Goal: Navigation & Orientation: Find specific page/section

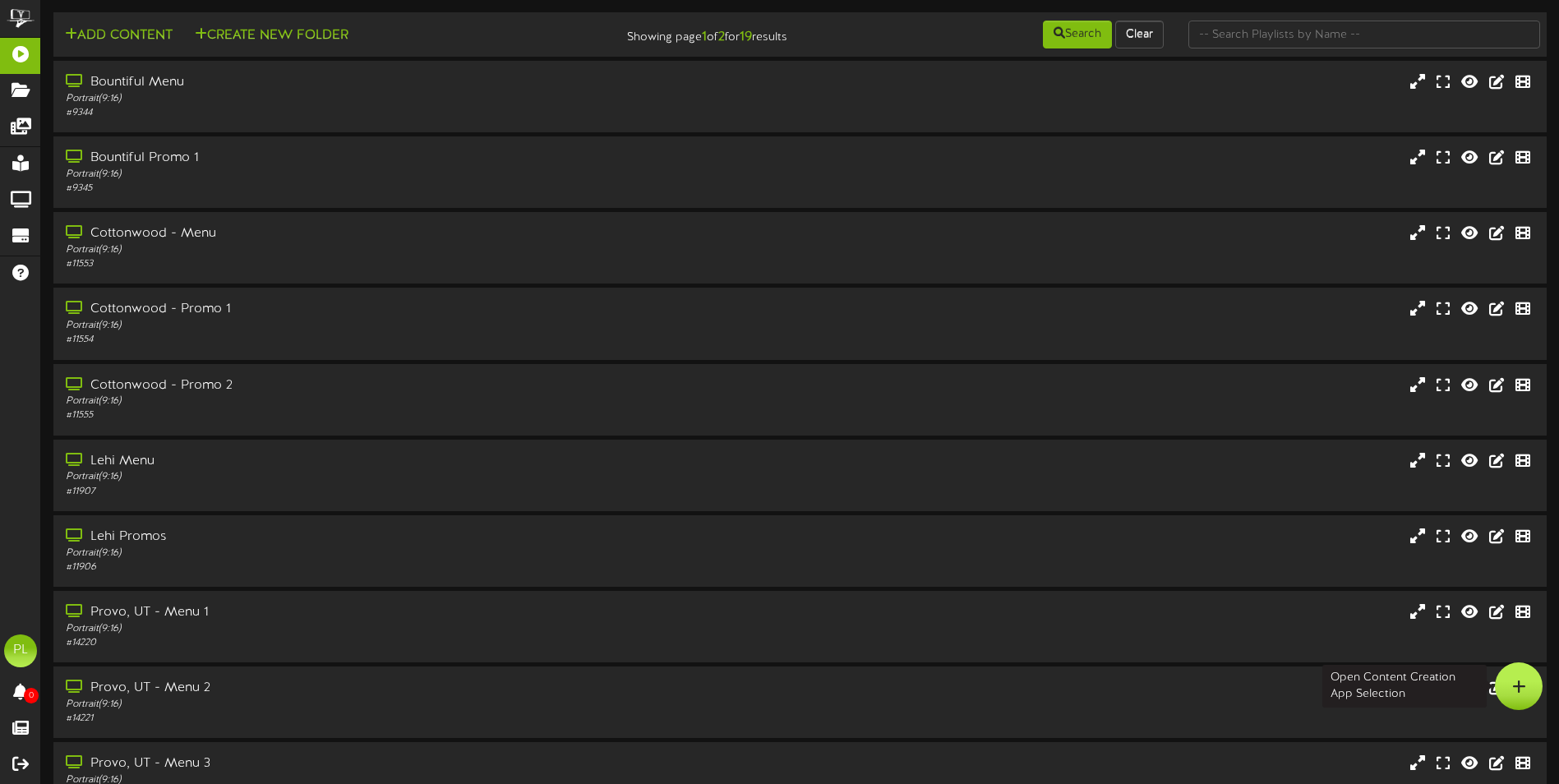
click at [1524, 686] on icon at bounding box center [1519, 685] width 14 height 15
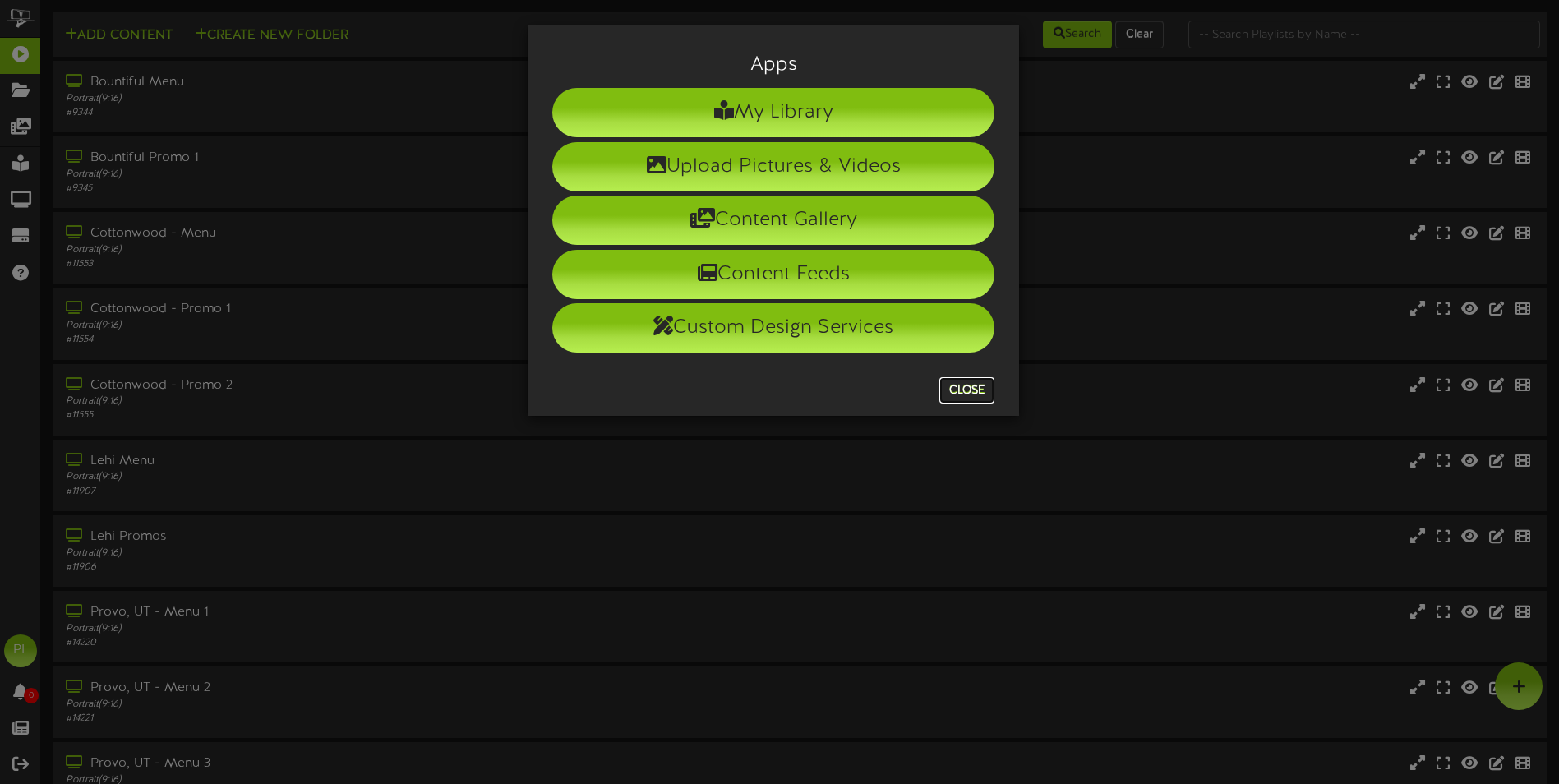
drag, startPoint x: 977, startPoint y: 388, endPoint x: 1025, endPoint y: 401, distance: 49.7
click at [977, 389] on button "Close" at bounding box center [967, 390] width 55 height 26
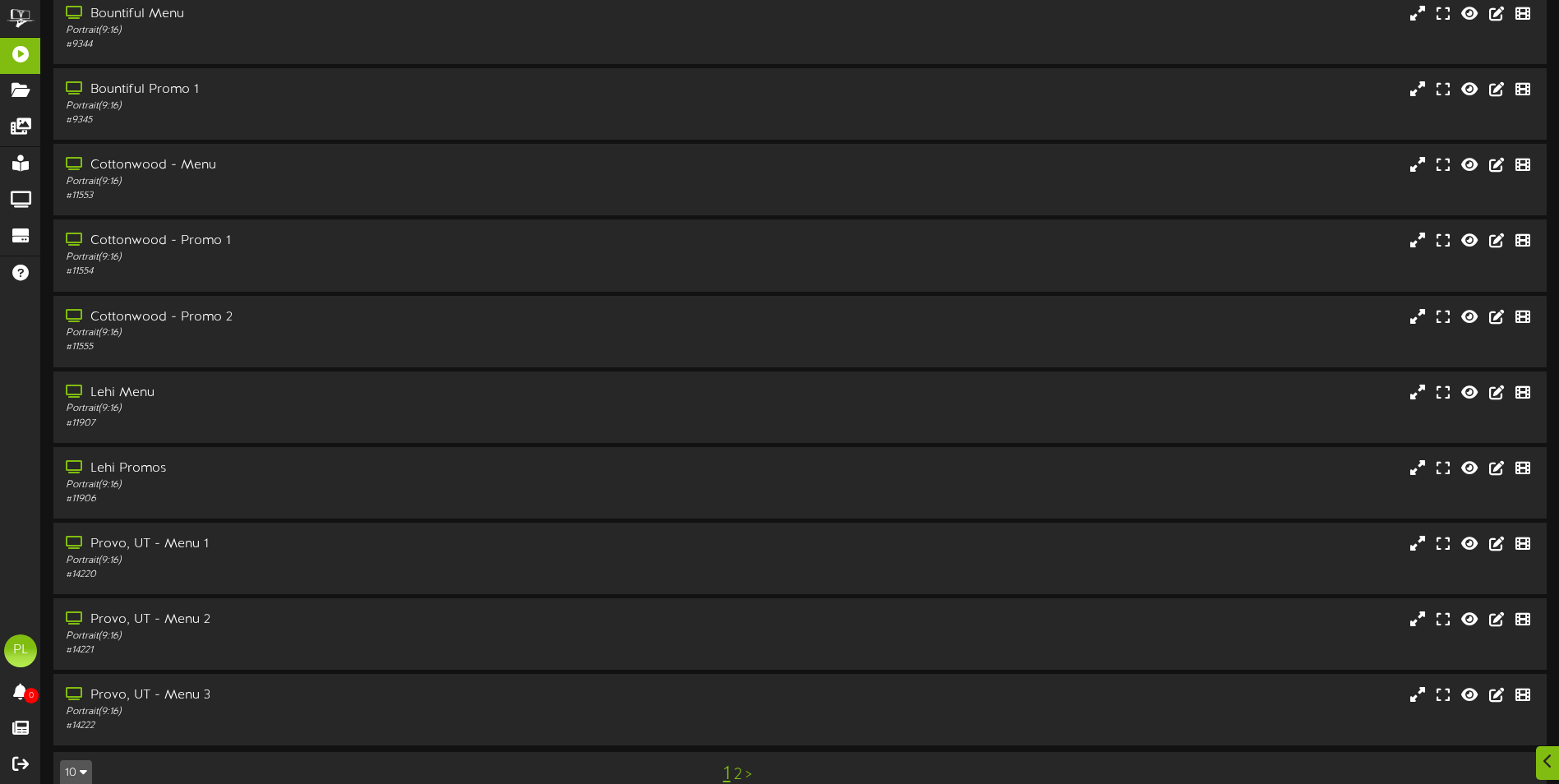
scroll to position [98, 0]
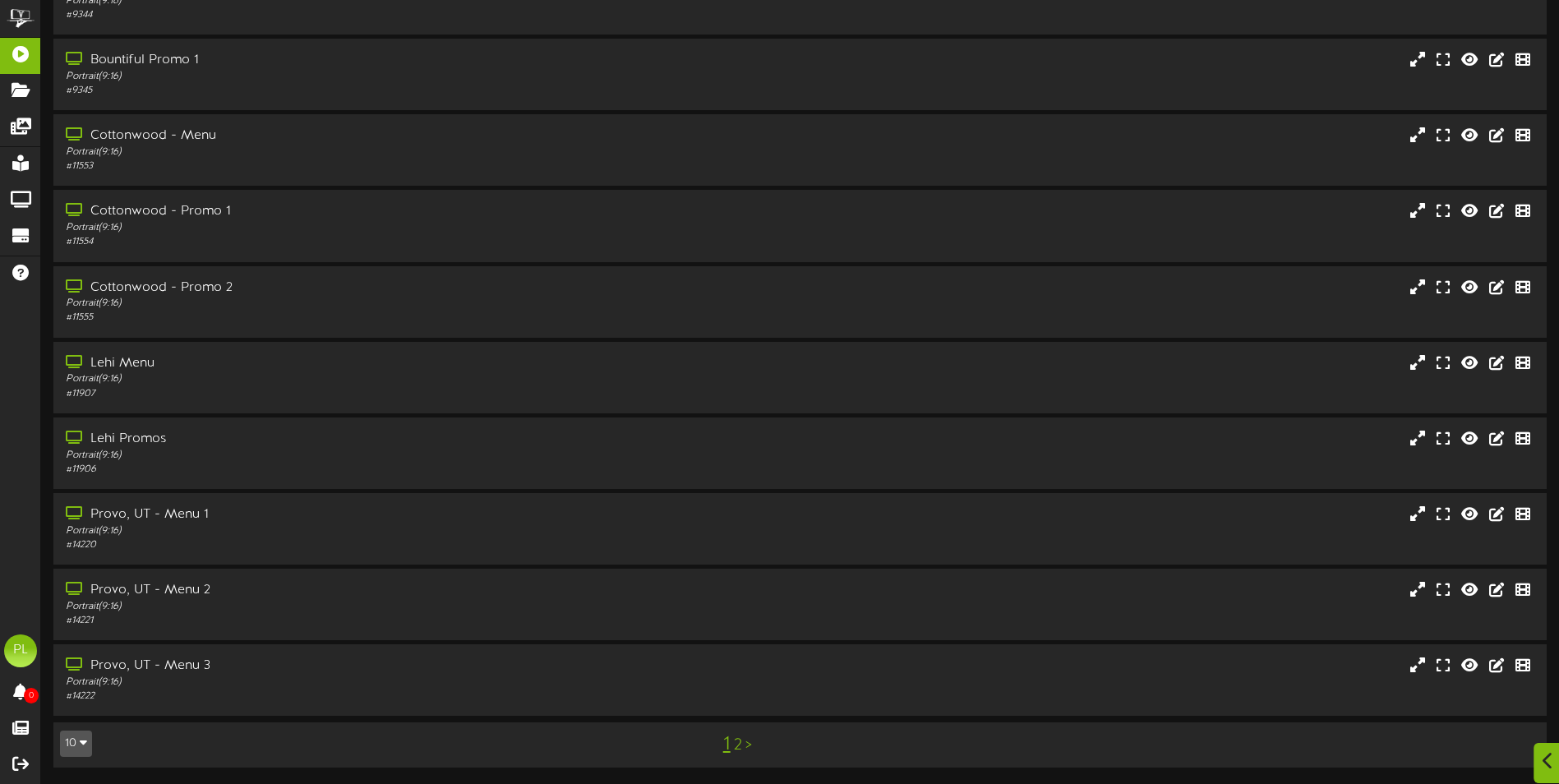
click at [1544, 765] on icon at bounding box center [1547, 761] width 11 height 18
click at [1545, 767] on icon at bounding box center [1547, 761] width 11 height 18
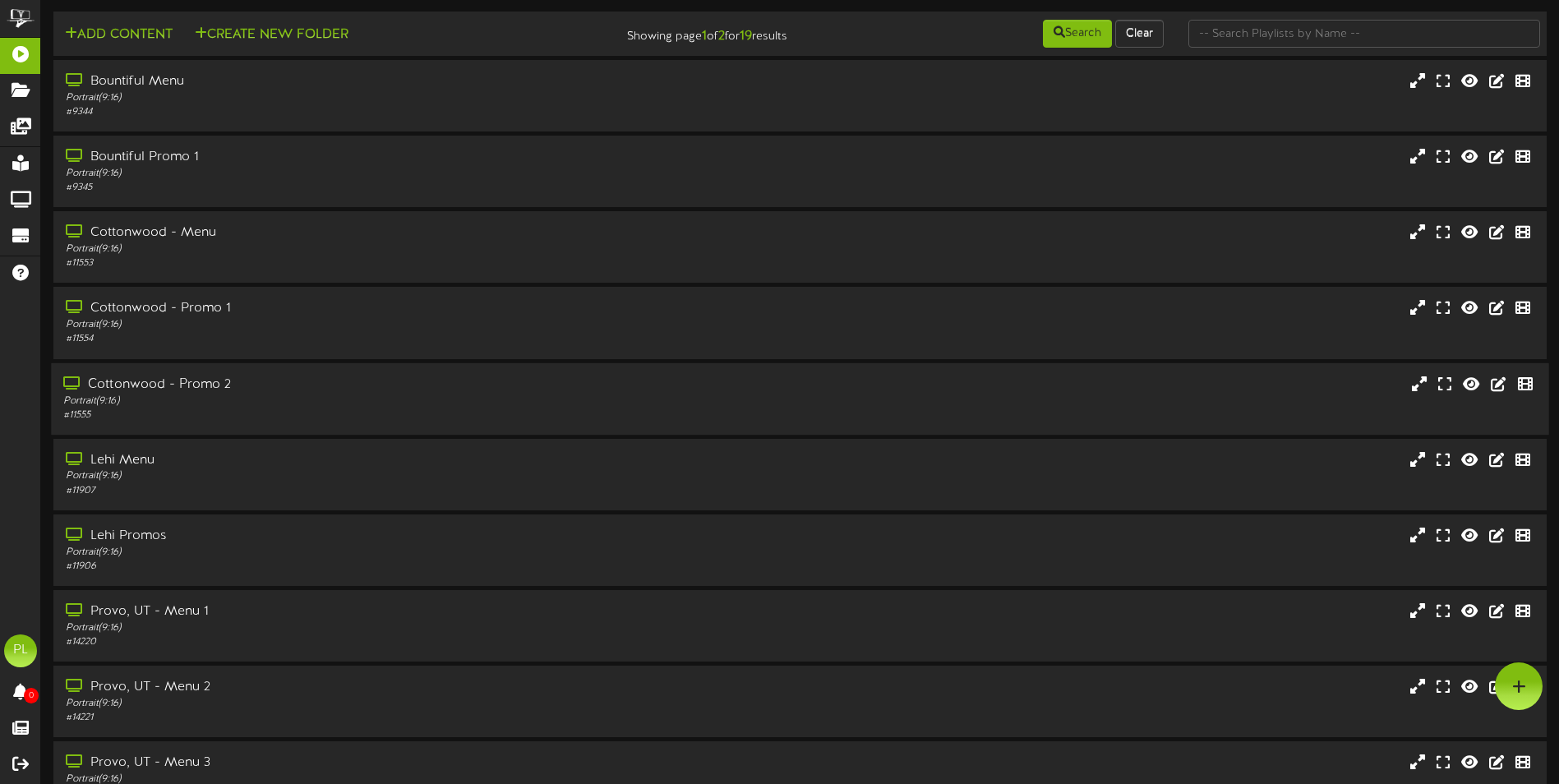
scroll to position [0, 0]
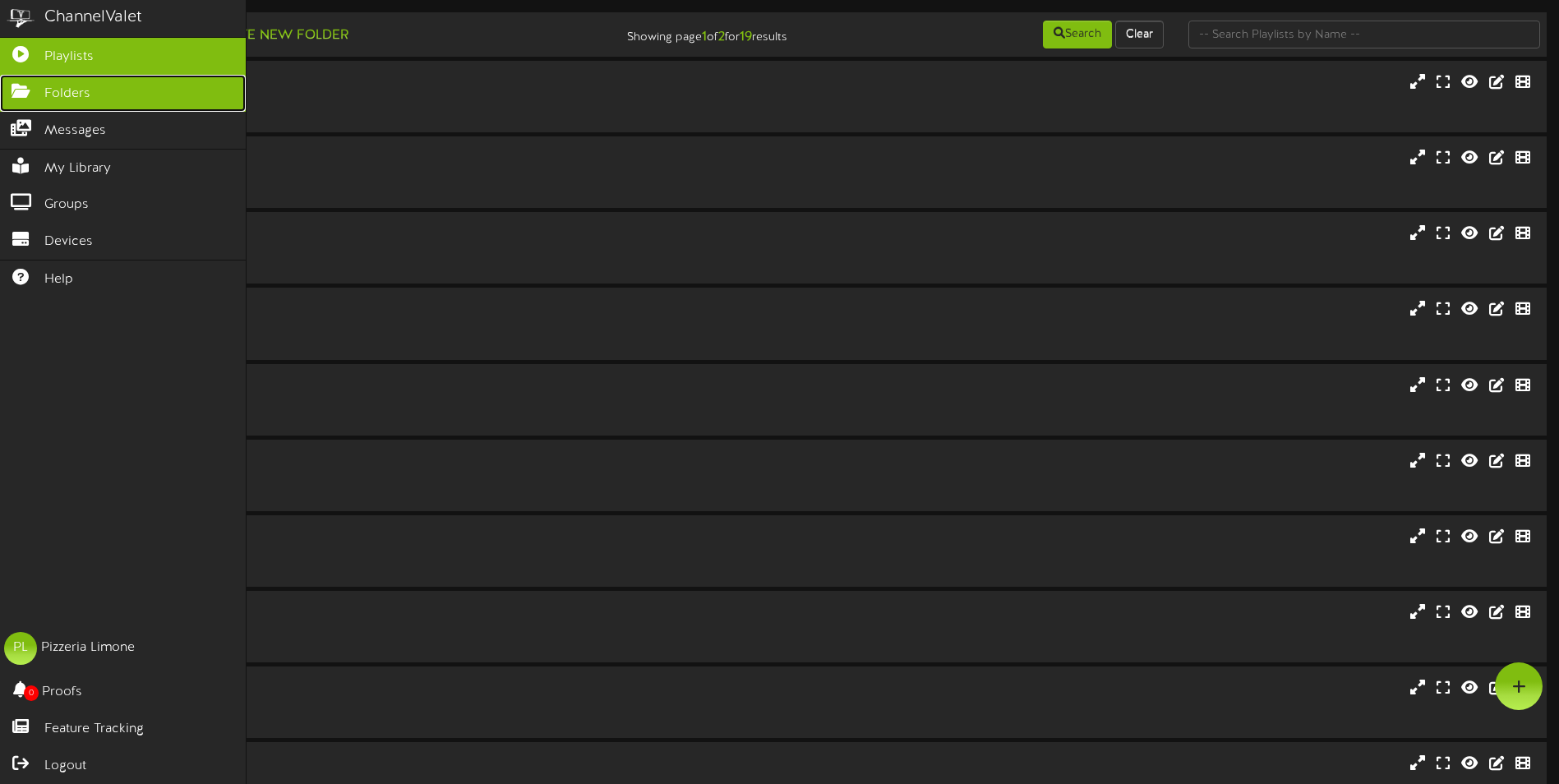
click at [19, 90] on icon at bounding box center [20, 88] width 41 height 13
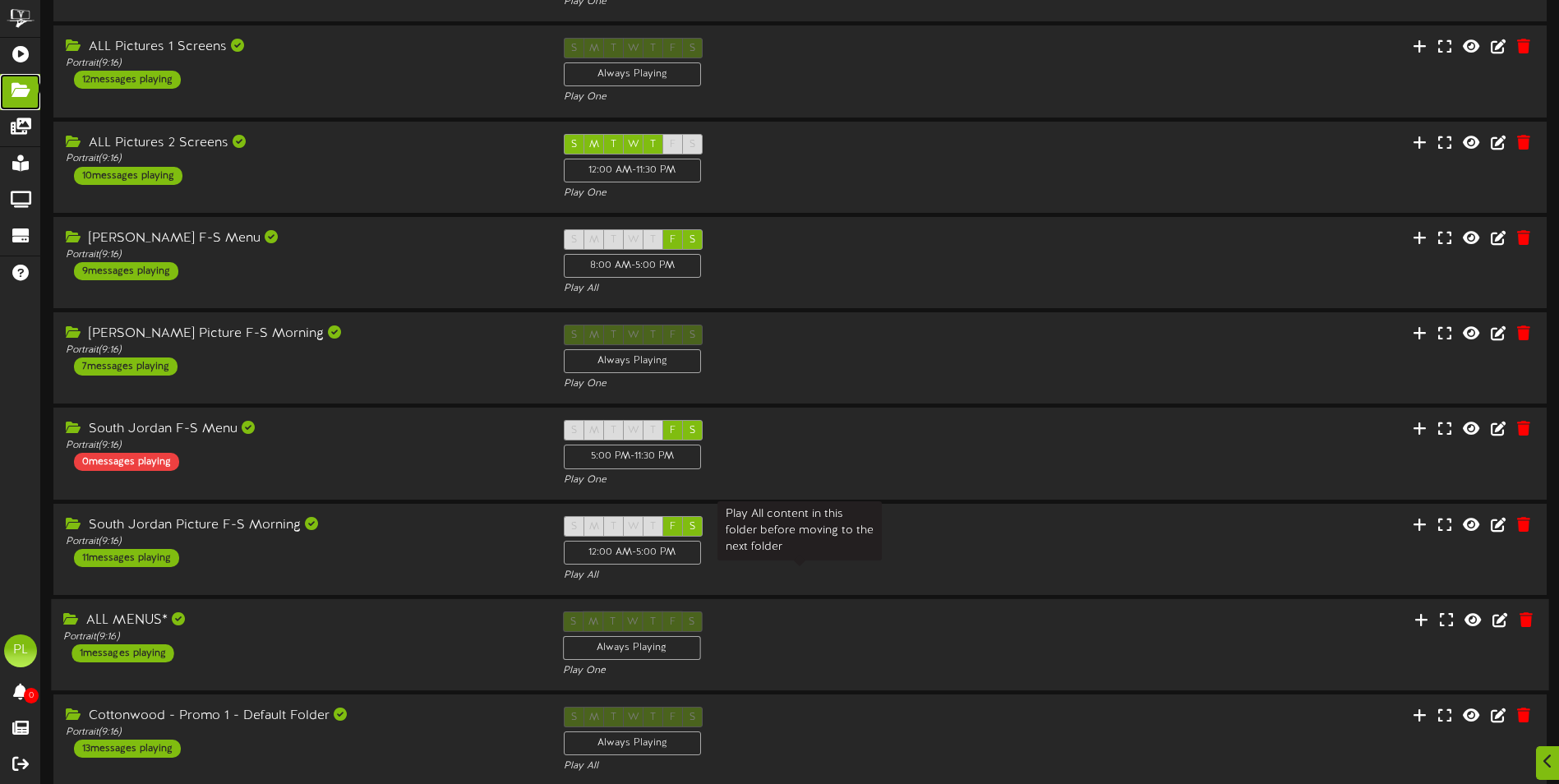
scroll to position [308, 0]
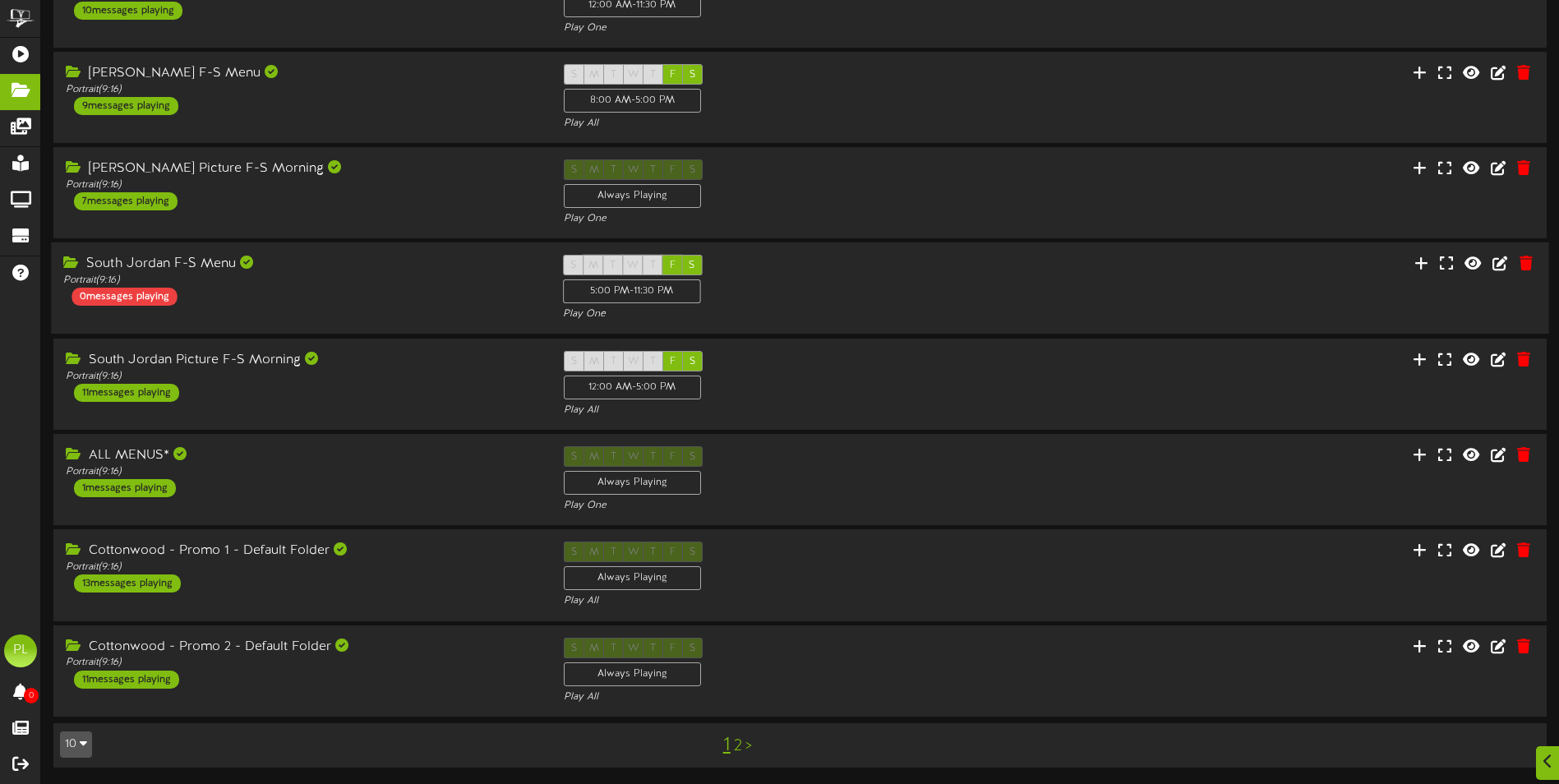
click at [262, 309] on div "South Jordan F-S Menu Portrait ( 9:16 ) 0 messages playing S M T W T F S 5:00 P…" at bounding box center [799, 287] width 1497 height 67
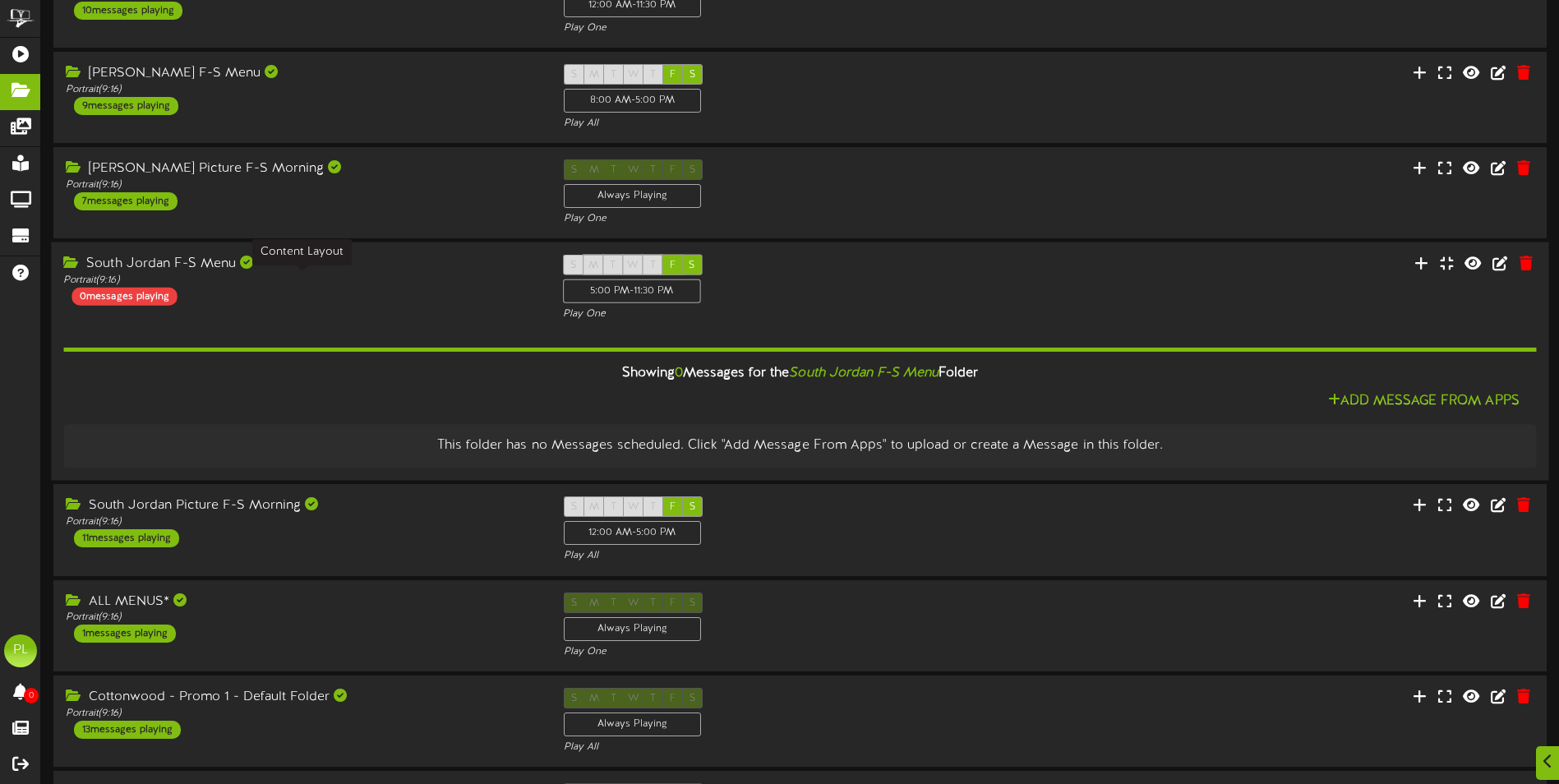
click at [382, 277] on div "Portrait ( 9:16 )" at bounding box center [300, 280] width 474 height 14
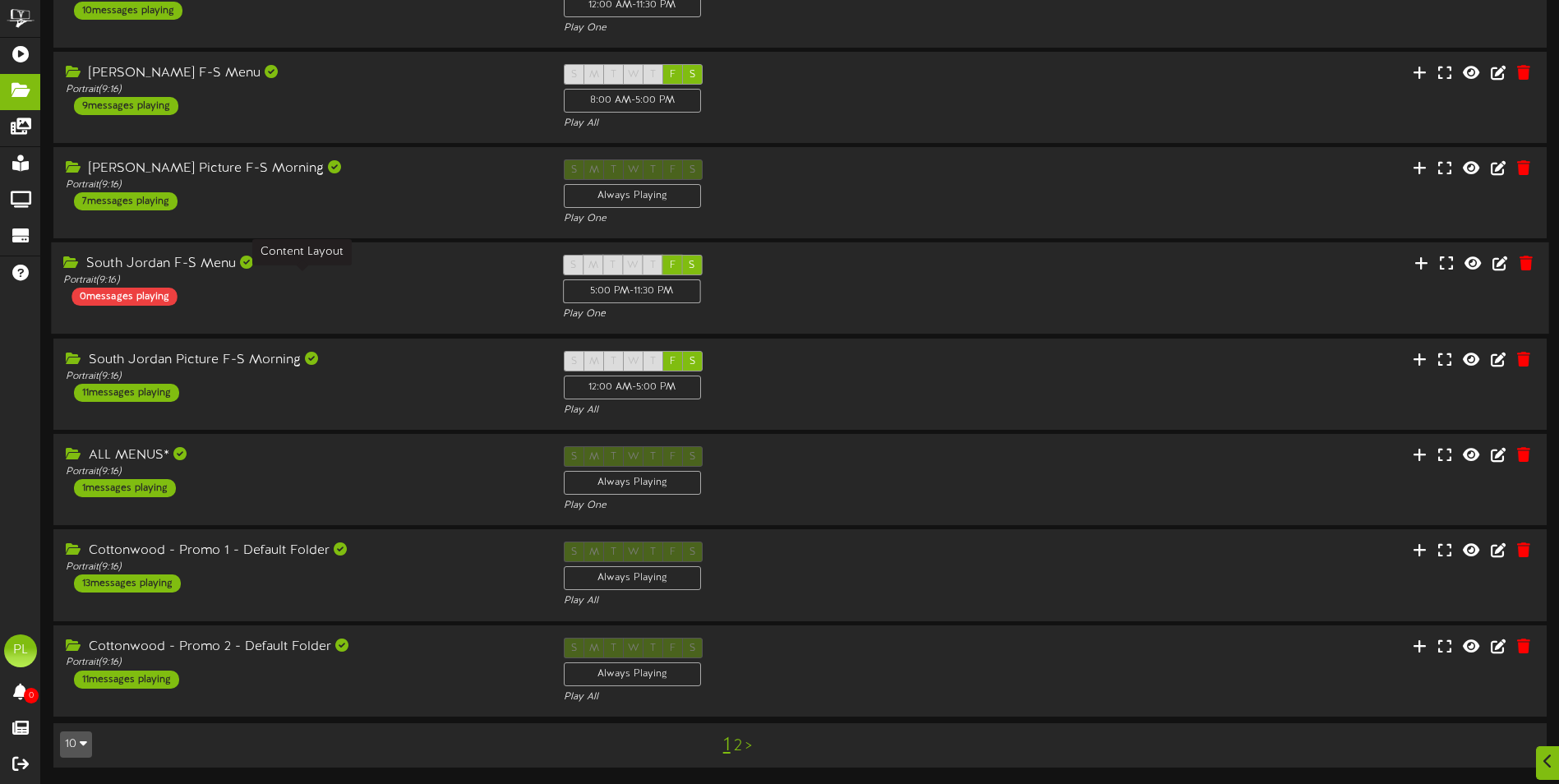
click at [382, 278] on div "Portrait ( 9:16 )" at bounding box center [300, 280] width 474 height 14
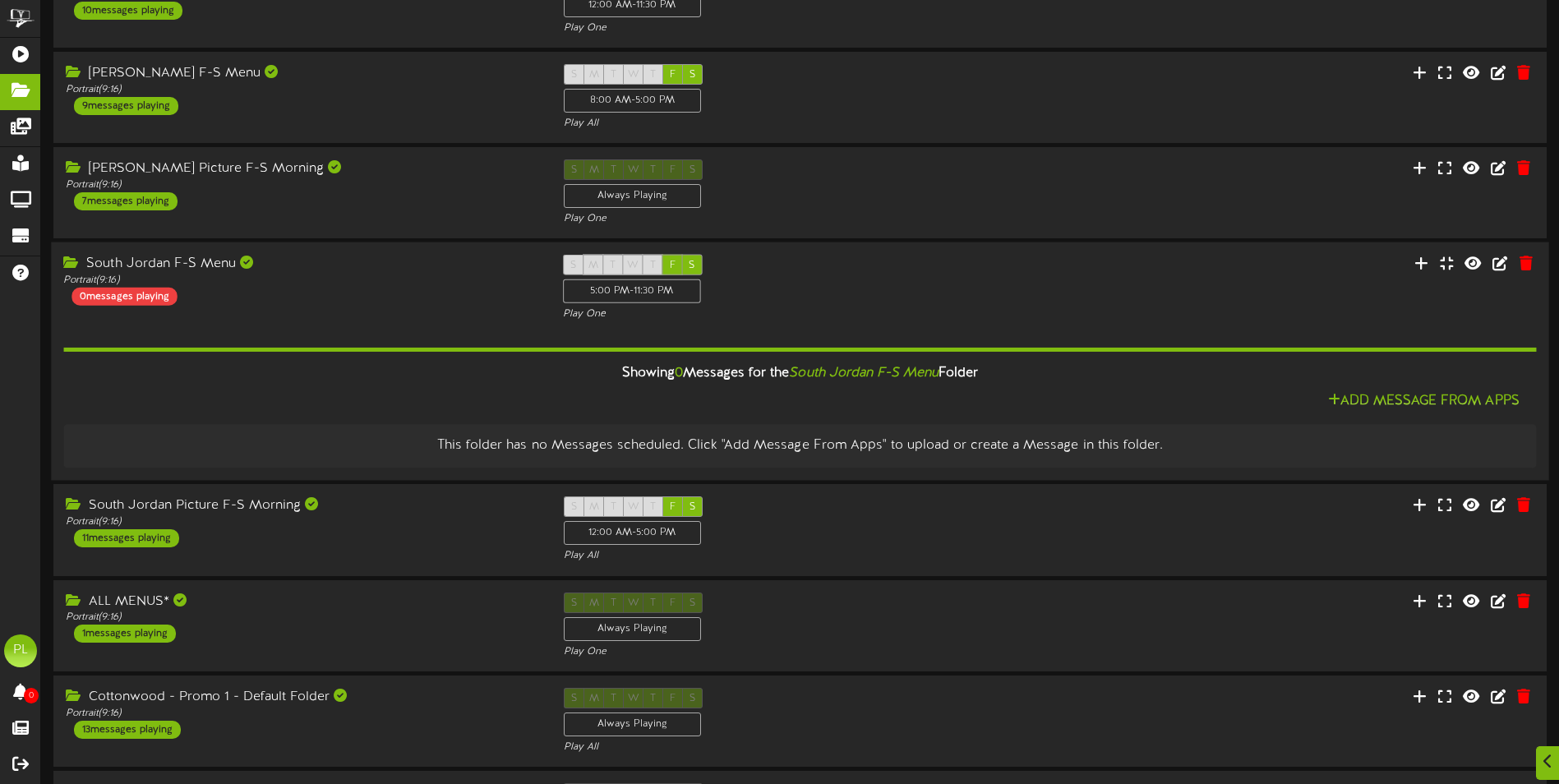
click at [393, 305] on div "South Jordan F-S Menu Portrait ( 9:16 ) 0 messages playing" at bounding box center [300, 279] width 499 height 50
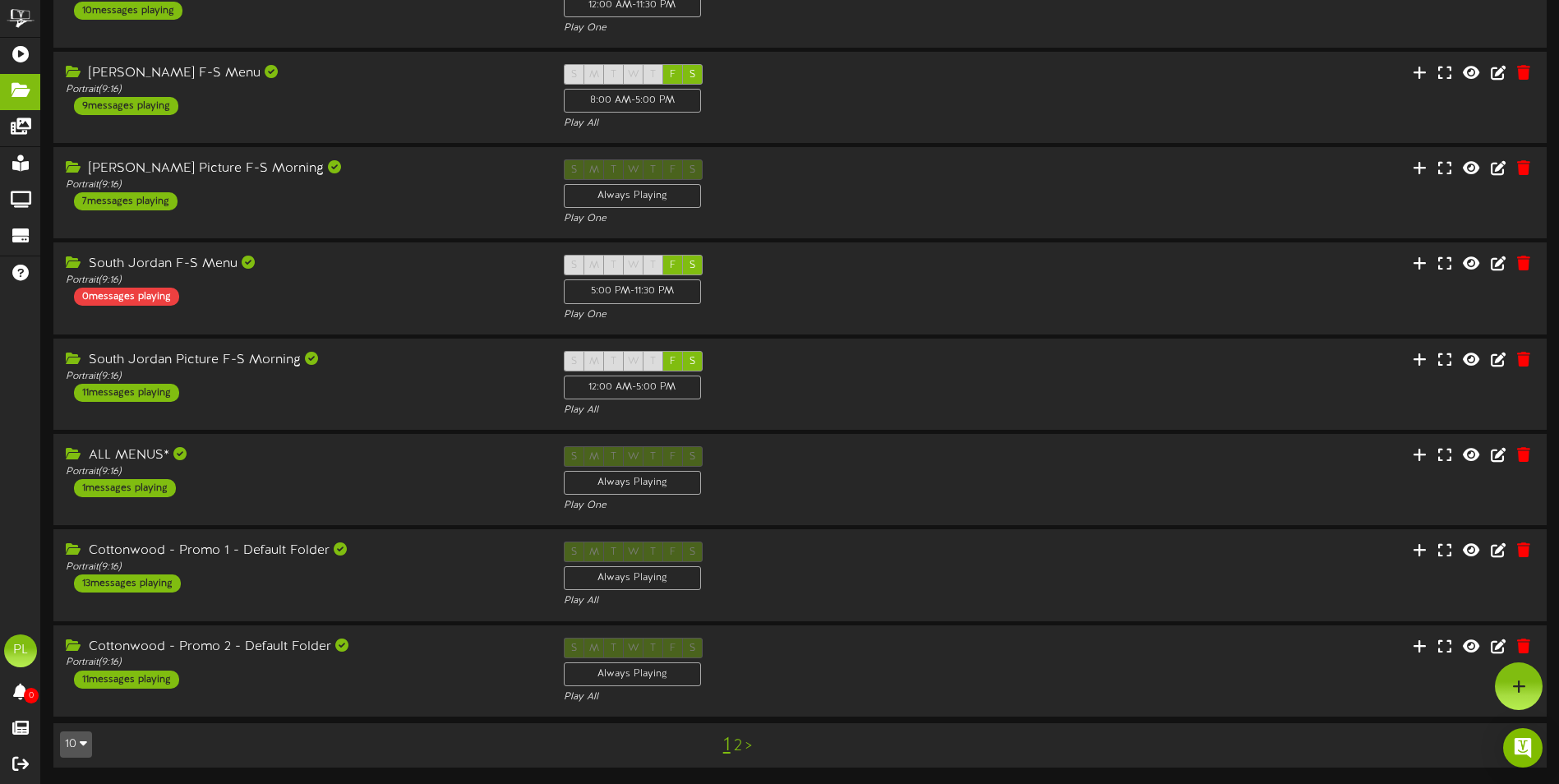
scroll to position [0, 0]
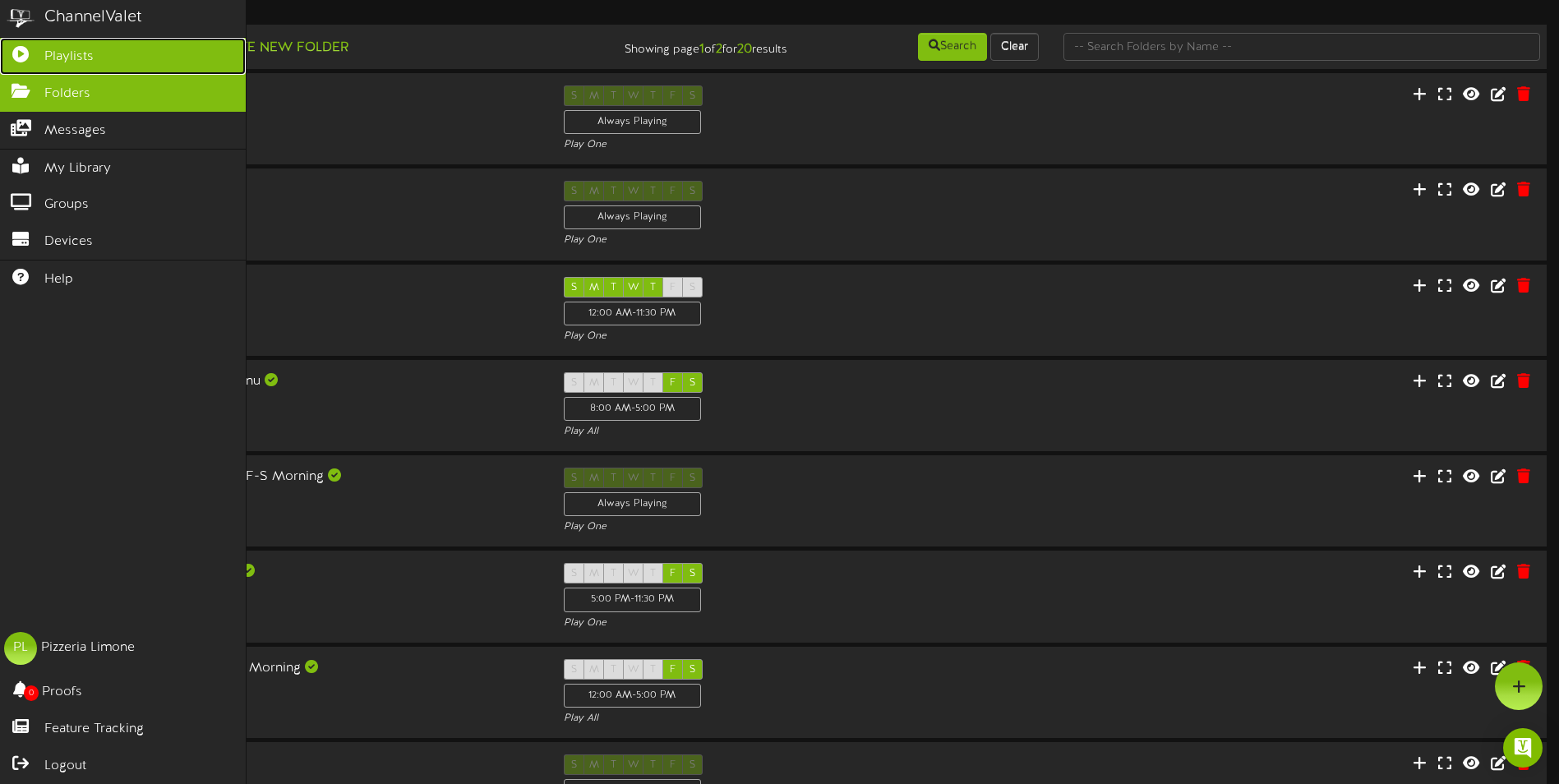
click at [27, 53] on icon at bounding box center [20, 51] width 41 height 13
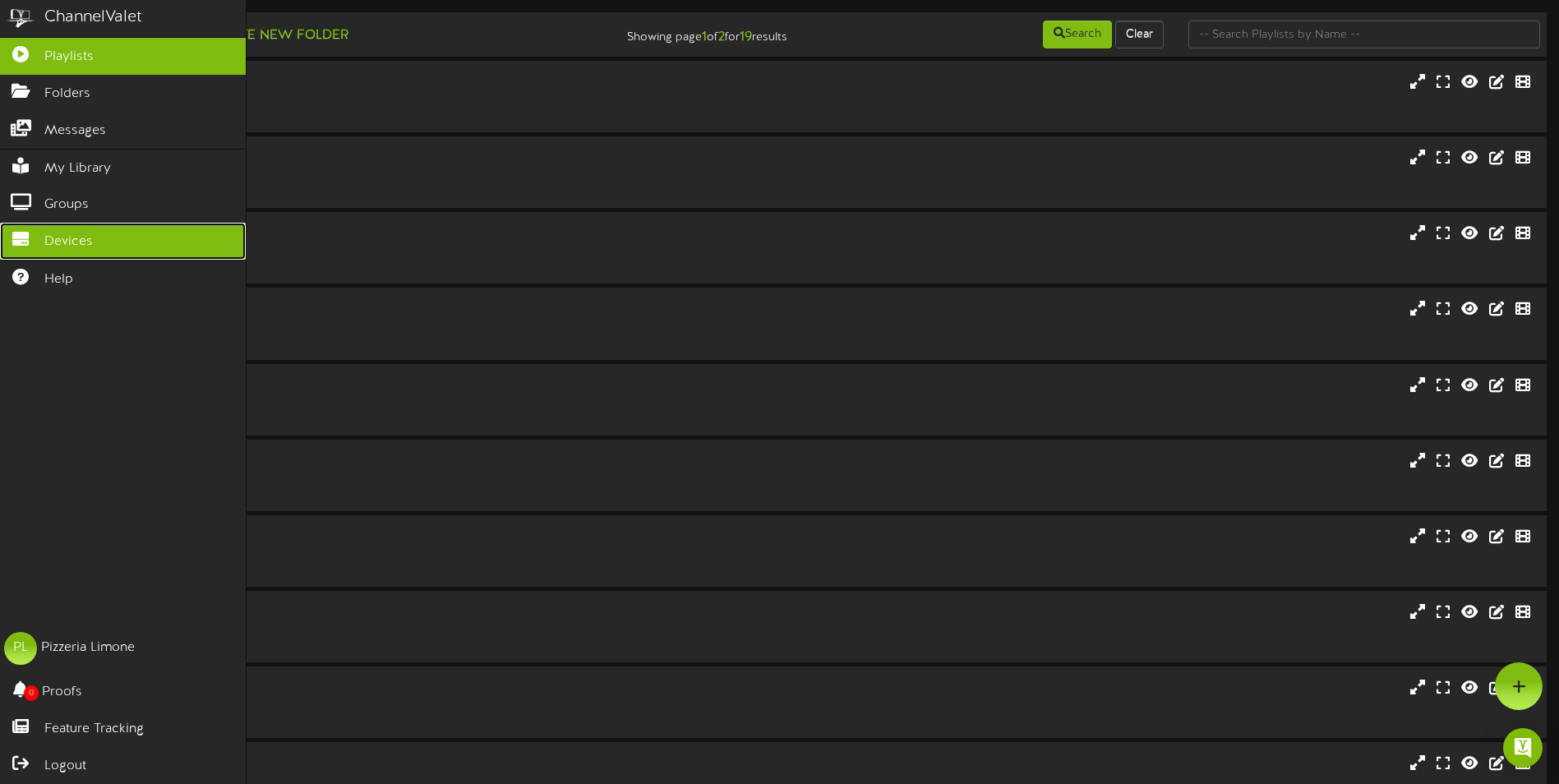
click at [144, 226] on link "Devices" at bounding box center [122, 241] width 246 height 37
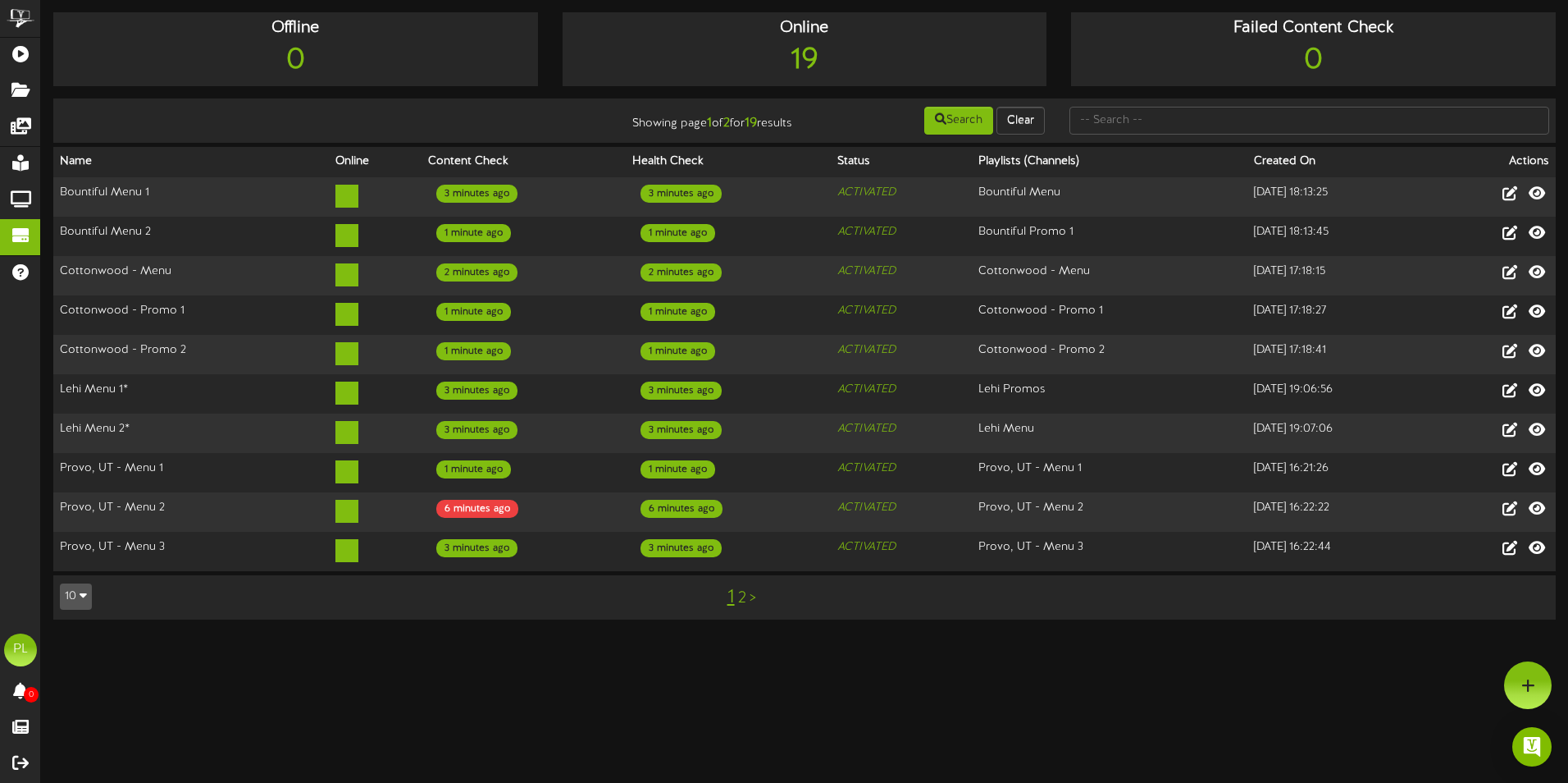
click at [741, 589] on link "2" at bounding box center [742, 598] width 8 height 18
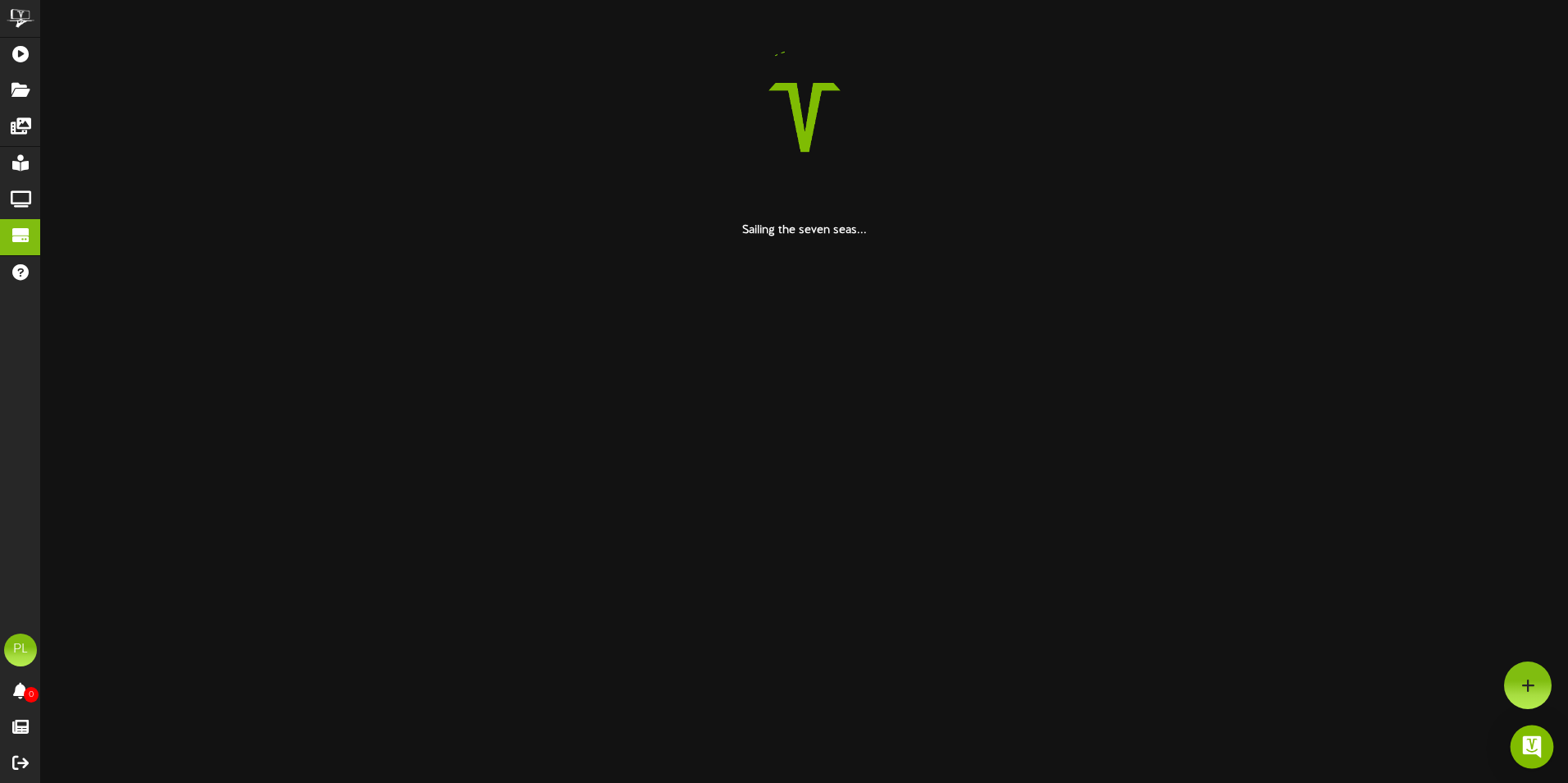
click at [1531, 749] on img "Open Intercom Messenger" at bounding box center [1531, 746] width 21 height 21
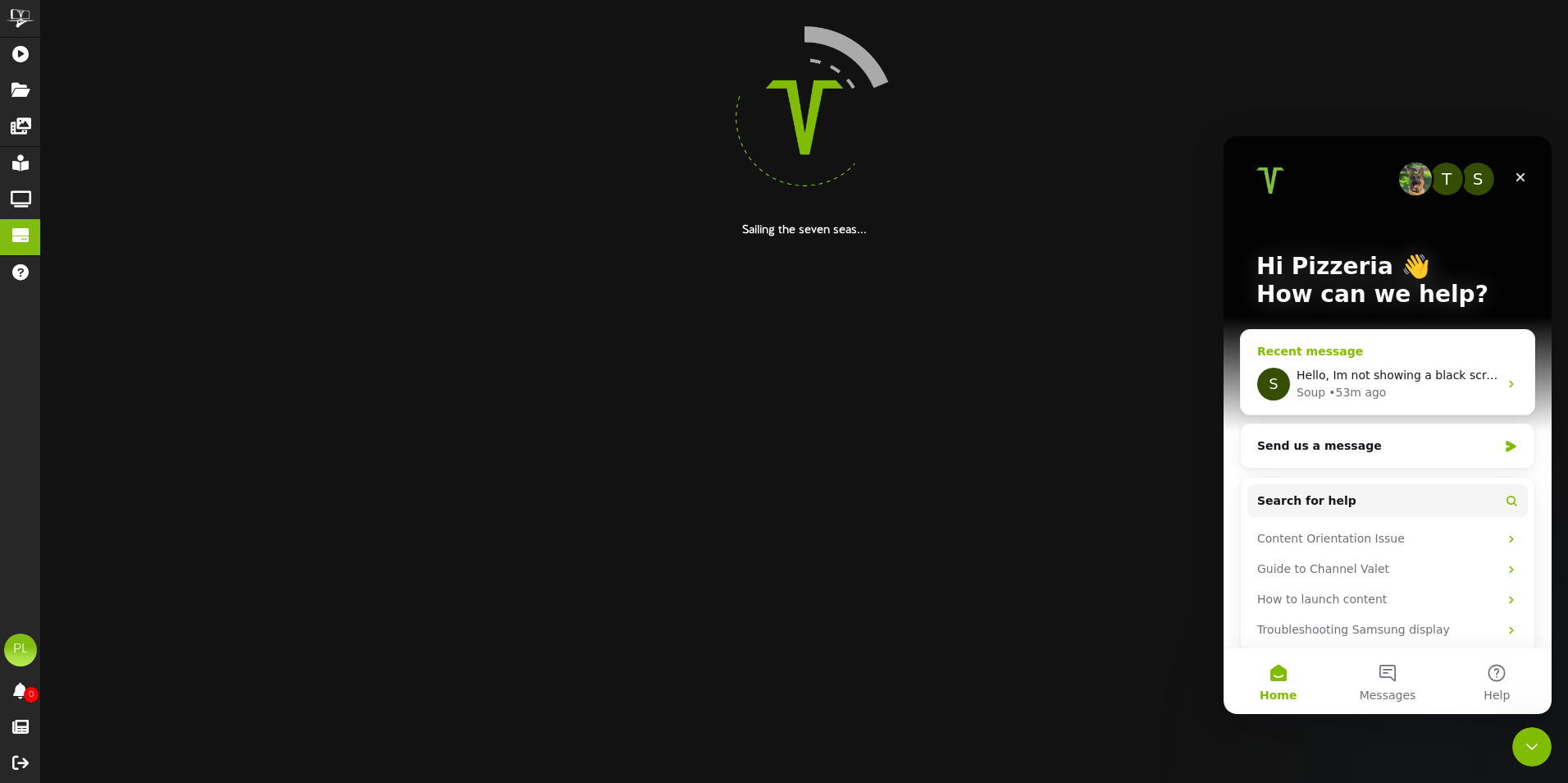
click at [1386, 385] on div "Soup • 53m ago" at bounding box center [1397, 392] width 201 height 17
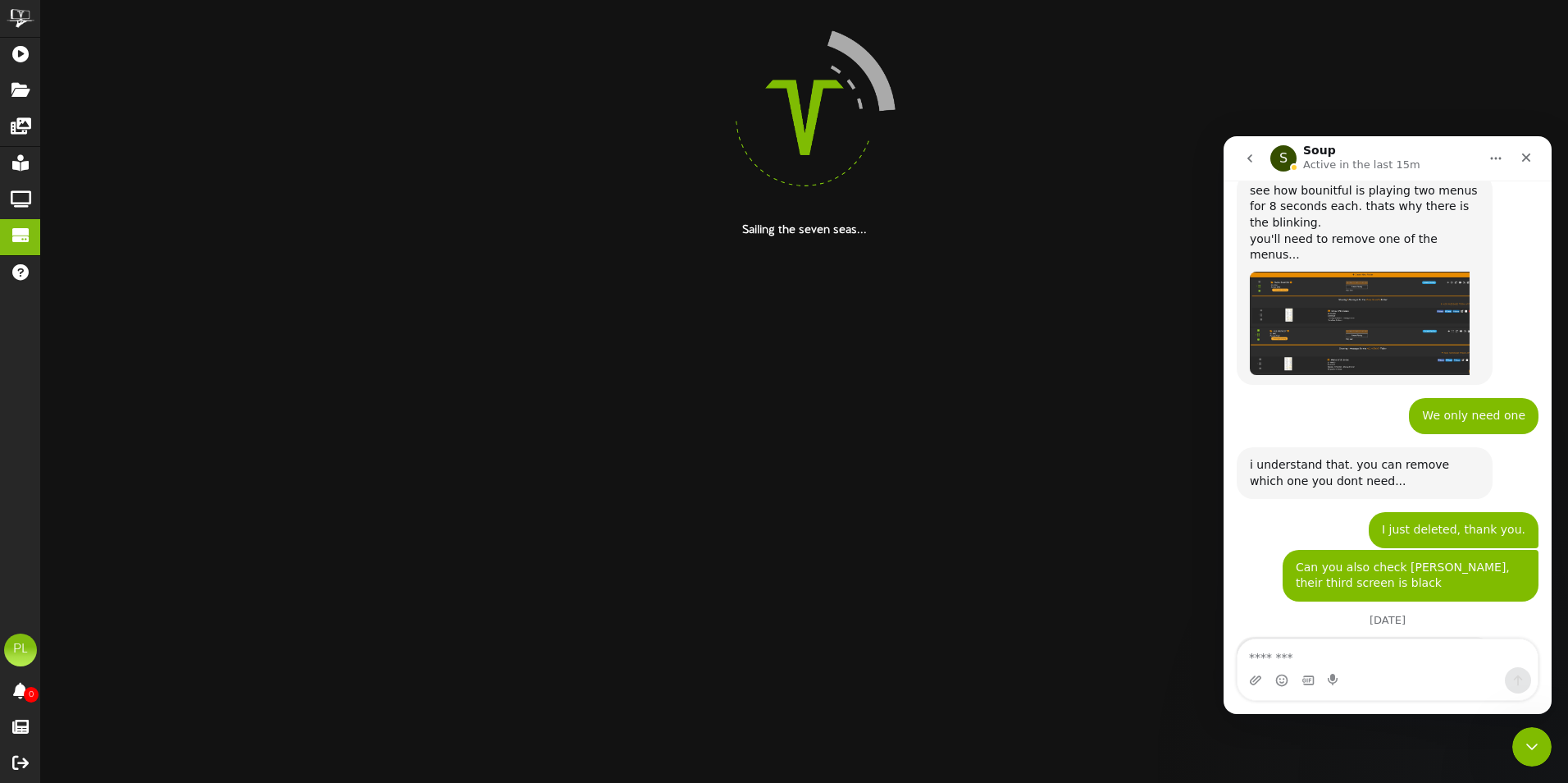
scroll to position [3234, 0]
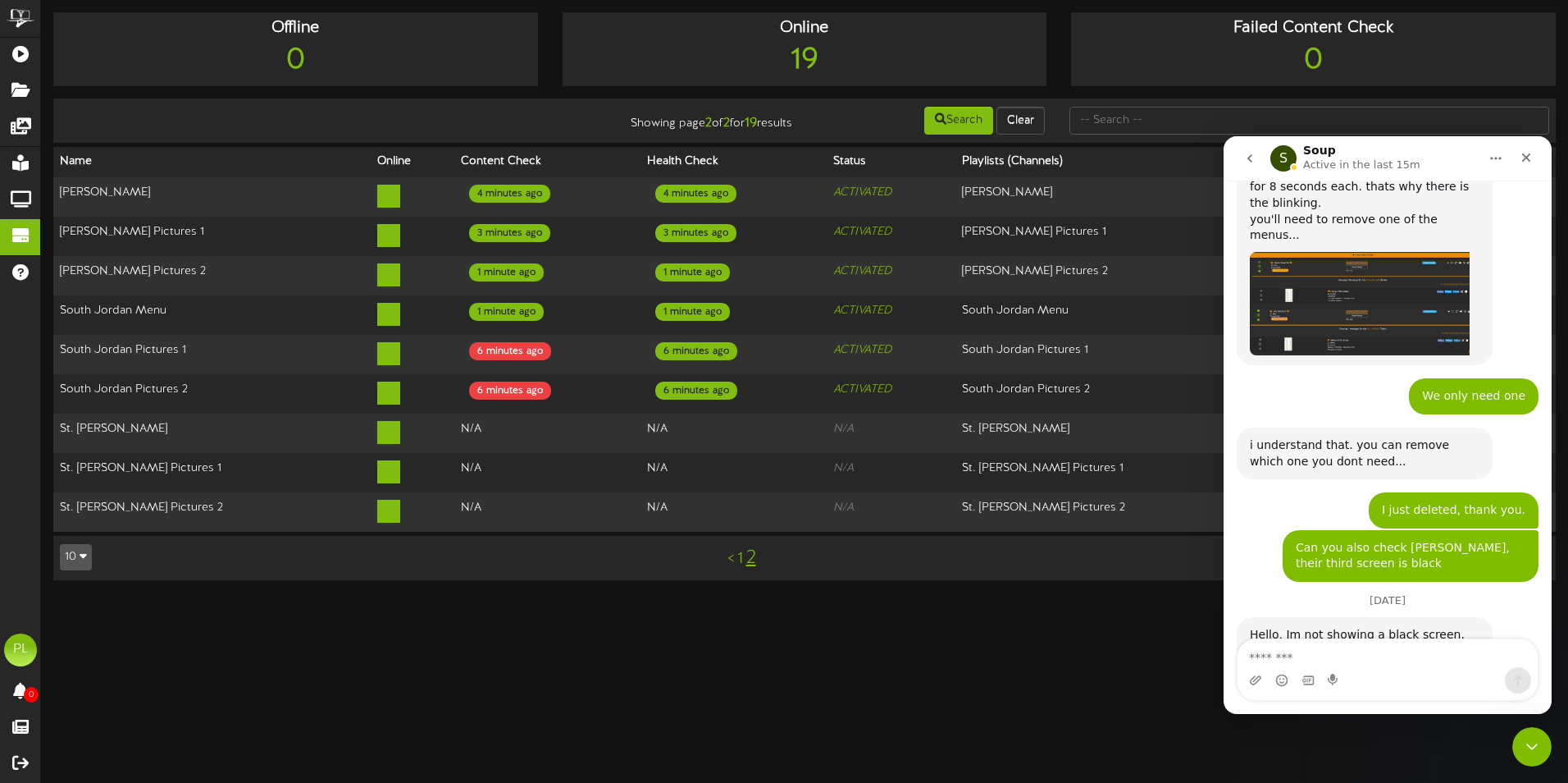
click at [1274, 649] on textarea "Message…" at bounding box center [1387, 652] width 300 height 28
type textarea "**********"
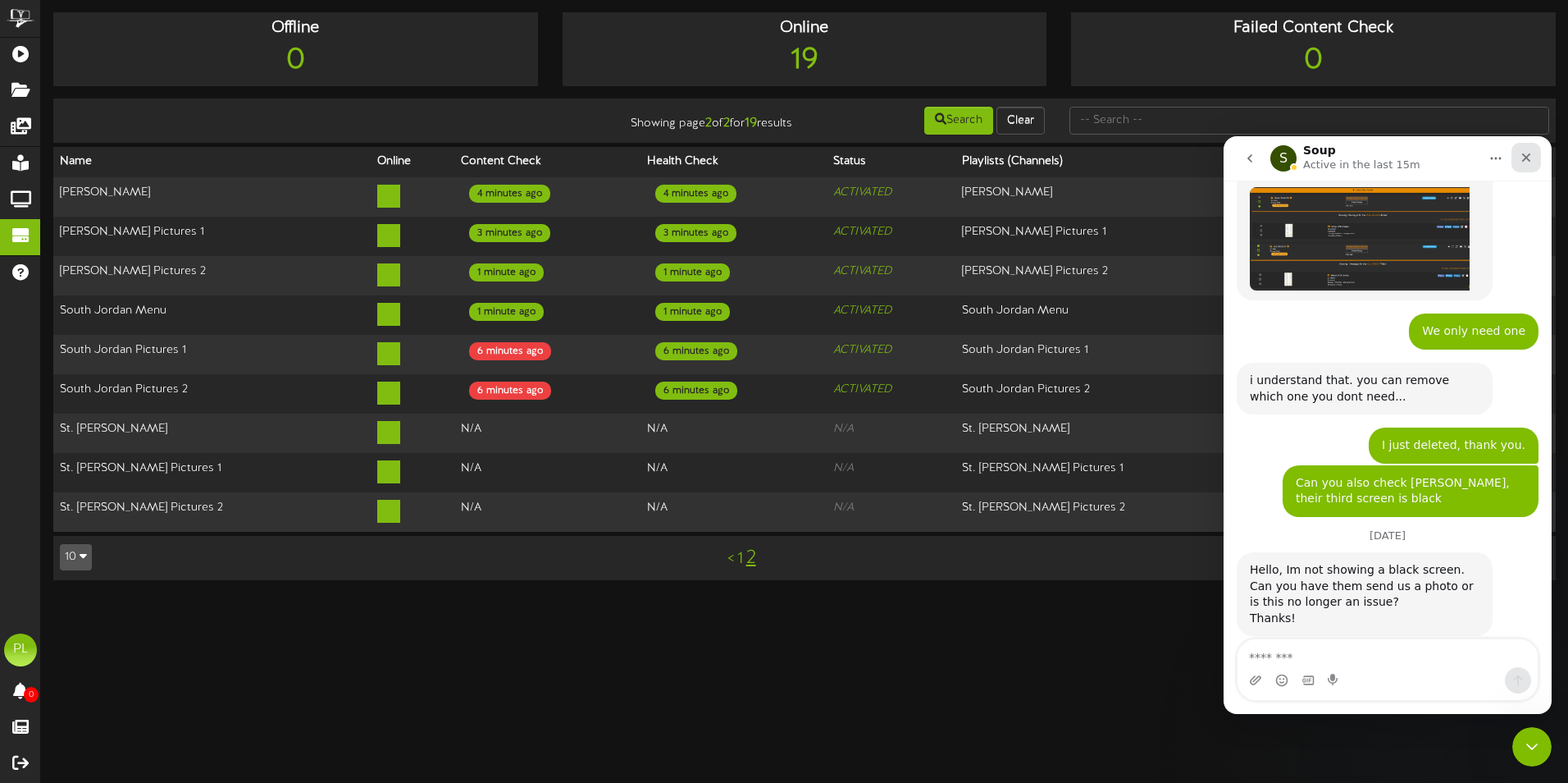
click at [1534, 153] on div "Close" at bounding box center [1525, 157] width 29 height 29
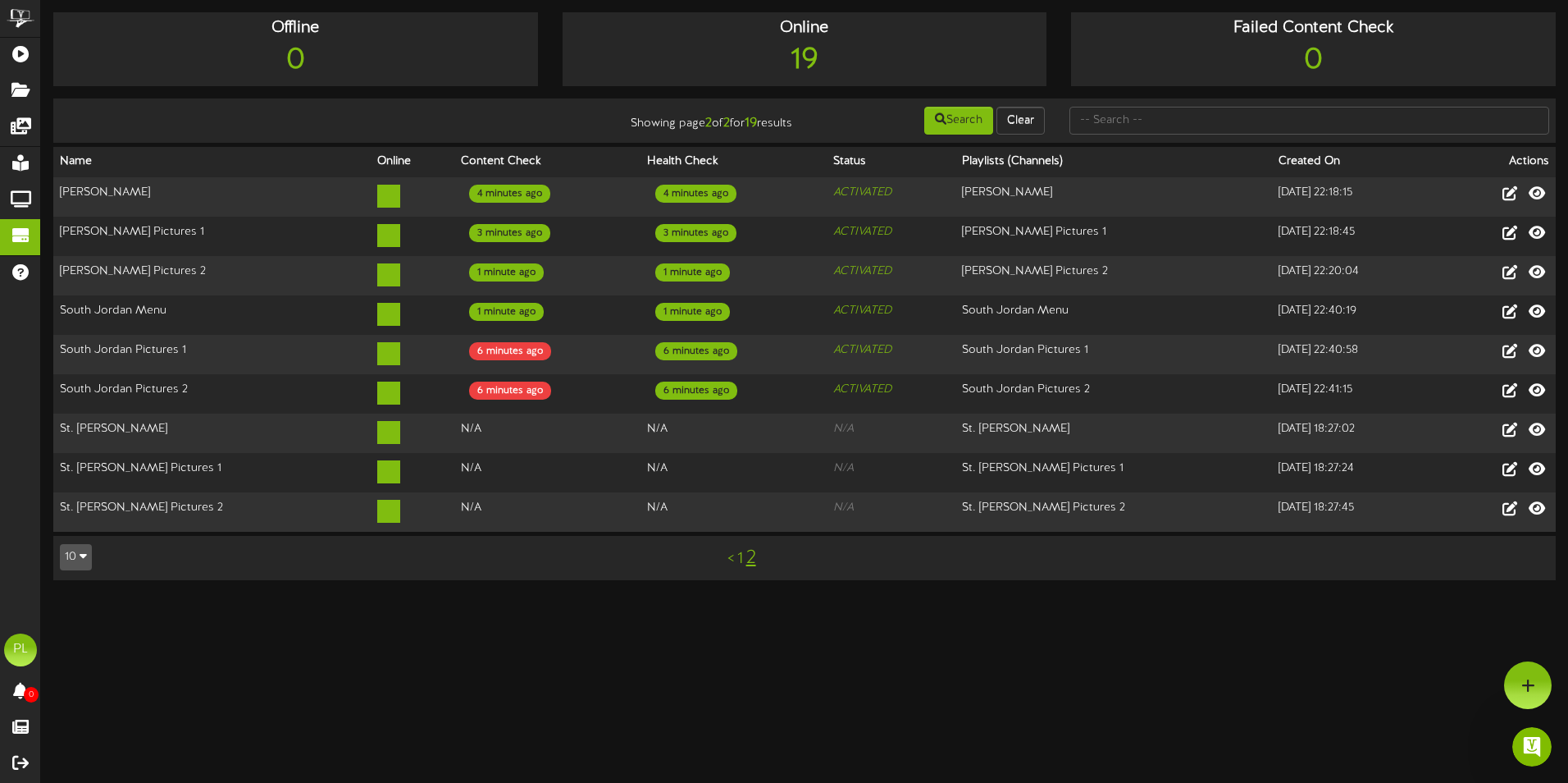
click at [728, 549] on link "<" at bounding box center [730, 558] width 7 height 18
